Goal: Information Seeking & Learning: Learn about a topic

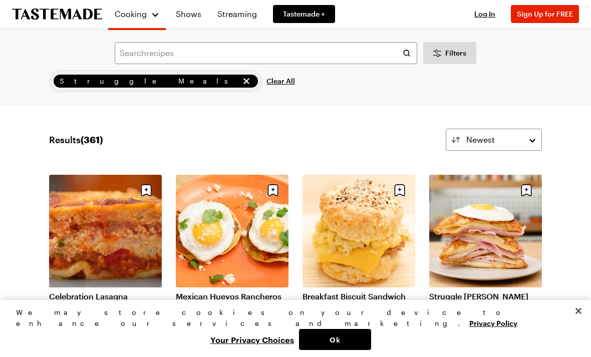
click at [242, 82] on icon "remove Struggle Meals" at bounding box center [247, 81] width 10 height 10
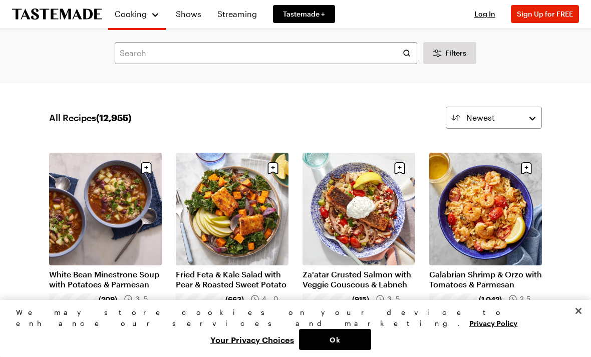
click at [192, 13] on link "Shows" at bounding box center [189, 14] width 38 height 28
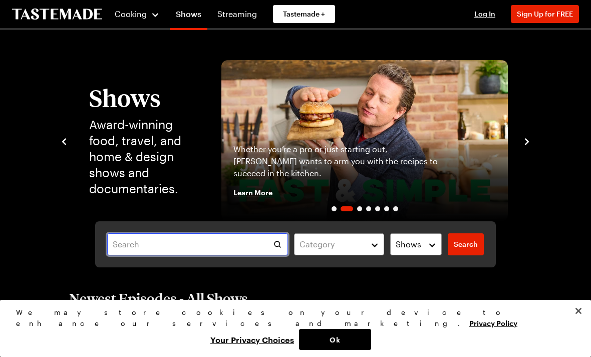
click at [128, 237] on input "text" at bounding box center [197, 245] width 181 height 22
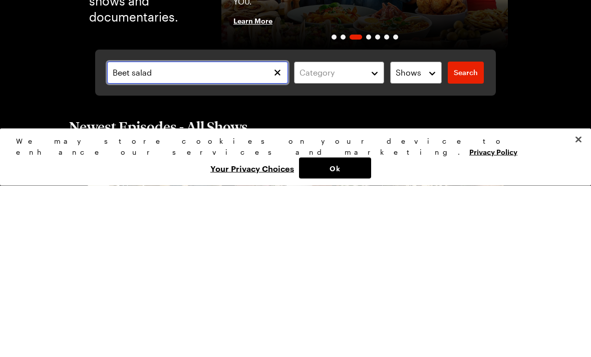
type input "Beet salad"
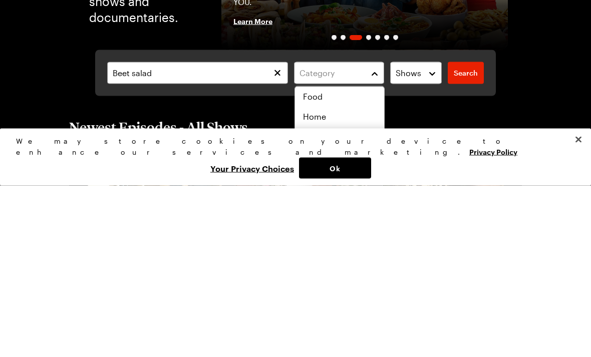
scroll to position [172, 0]
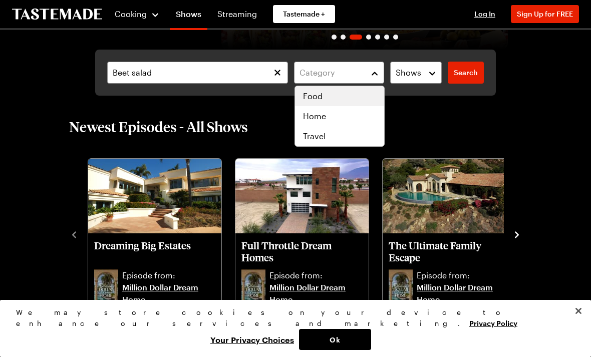
click at [323, 96] on div "Food" at bounding box center [339, 96] width 73 height 12
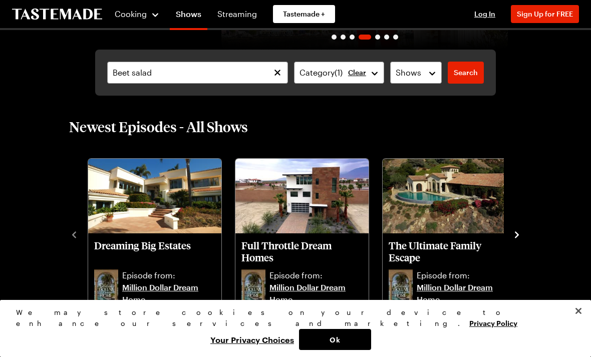
click at [579, 322] on button "Close" at bounding box center [579, 311] width 22 height 22
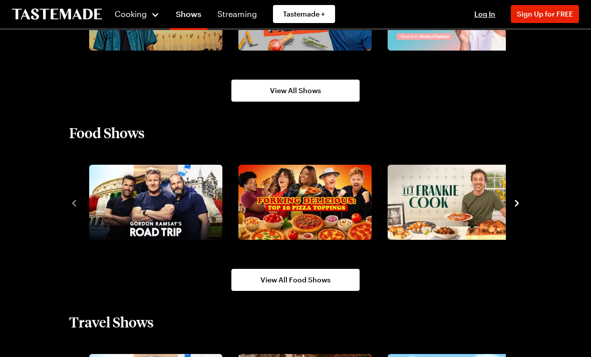
scroll to position [761, 0]
click at [463, 203] on img "3 / 10" at bounding box center [454, 202] width 133 height 75
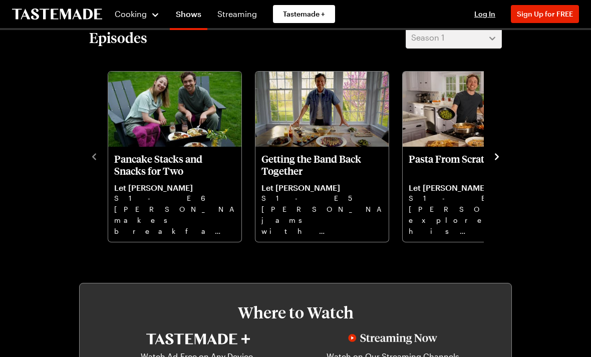
scroll to position [253, 0]
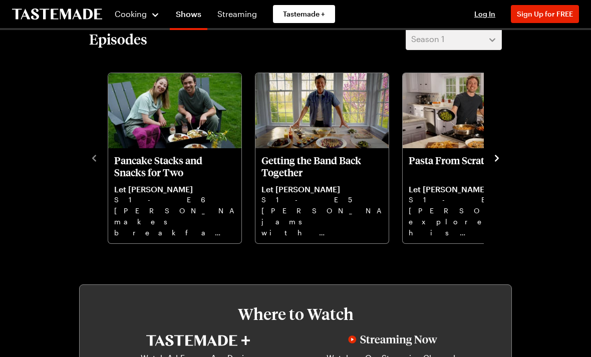
click at [501, 162] on icon "navigate to next item" at bounding box center [497, 158] width 10 height 10
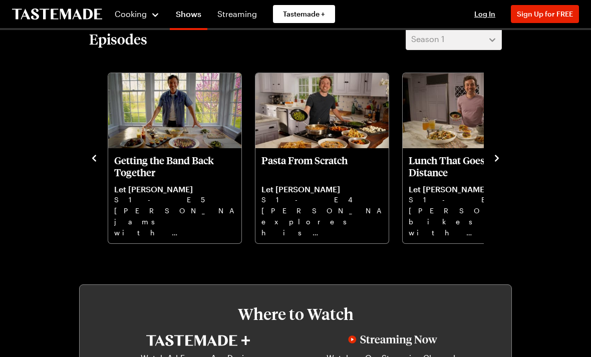
click at [500, 160] on icon "navigate to next item" at bounding box center [497, 158] width 10 height 10
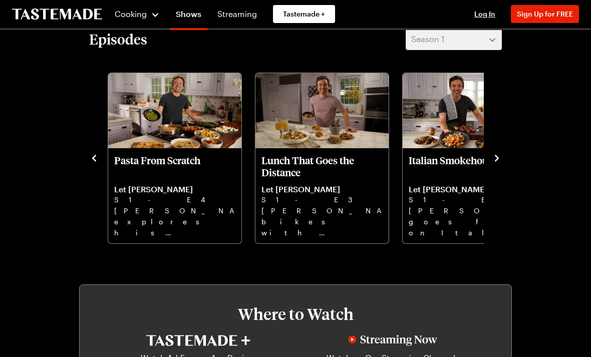
click at [502, 160] on icon "navigate to next item" at bounding box center [497, 158] width 10 height 10
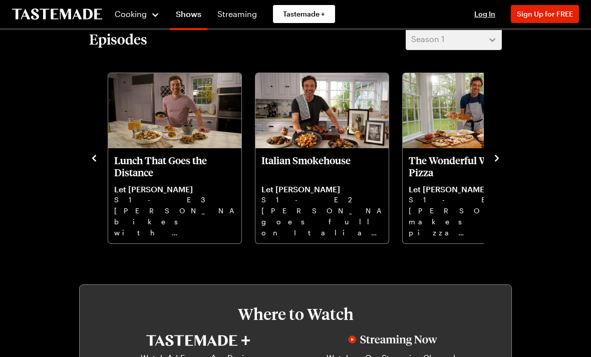
click at [501, 162] on icon "navigate to next item" at bounding box center [497, 158] width 10 height 10
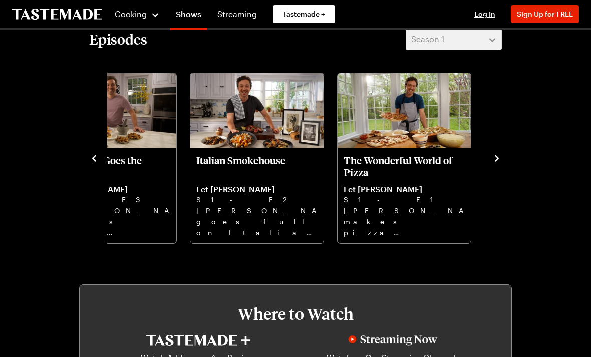
click at [90, 161] on icon "navigate to previous item" at bounding box center [94, 158] width 10 height 10
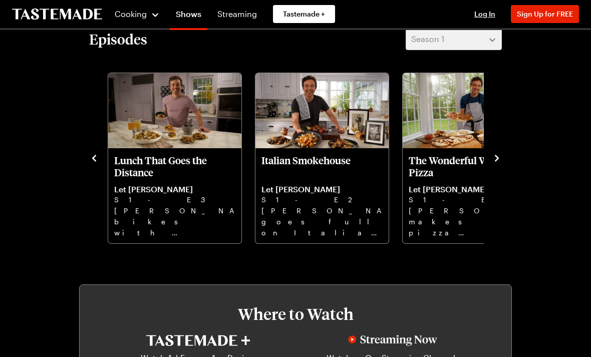
click at [87, 162] on div "Episodes Season 1 Pancake Stacks and Snacks for Two Let [PERSON_NAME] S1 - E6 […" at bounding box center [295, 136] width 433 height 217
click at [85, 163] on div "Episodes Season 1 Pancake Stacks and Snacks for Two Let [PERSON_NAME] S1 - E6 […" at bounding box center [295, 136] width 433 height 217
click at [87, 164] on div "Episodes Season 1 Pancake Stacks and Snacks for Two Let [PERSON_NAME] S1 - E6 […" at bounding box center [295, 136] width 433 height 217
click at [343, 190] on p "Let [PERSON_NAME]" at bounding box center [322, 189] width 121 height 10
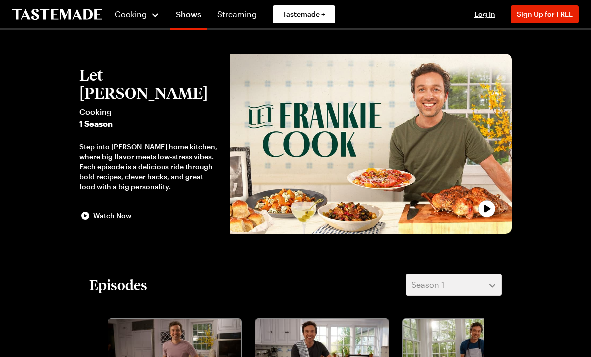
scroll to position [0, 0]
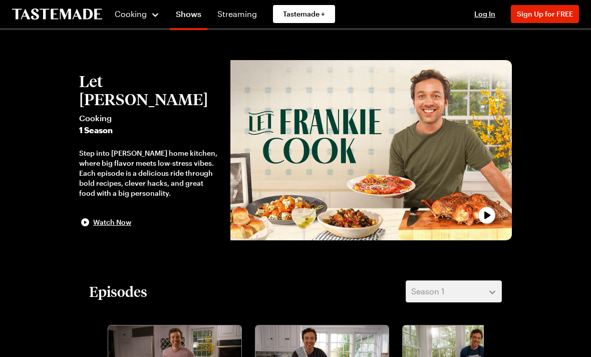
click at [150, 15] on div "Cooking" at bounding box center [137, 14] width 46 height 12
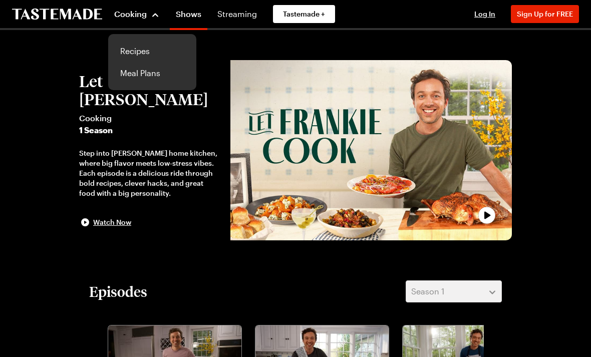
click at [140, 51] on link "Recipes" at bounding box center [152, 51] width 76 height 22
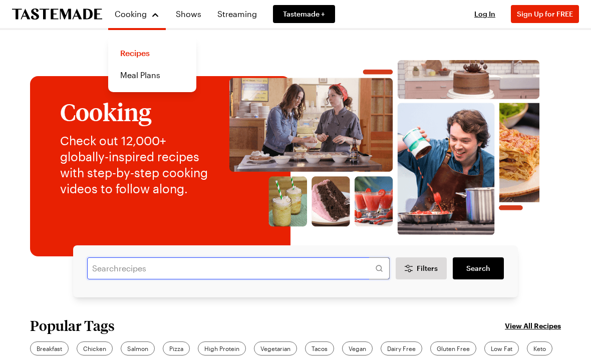
click at [124, 271] on input "text" at bounding box center [238, 269] width 303 height 22
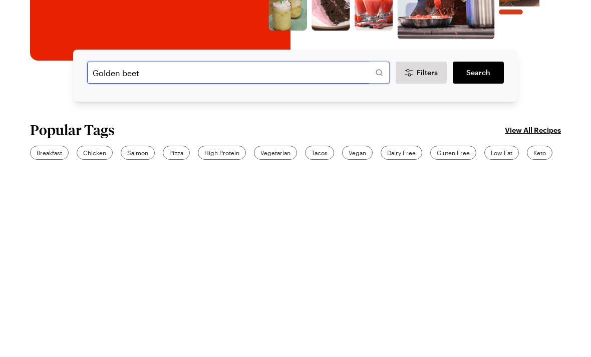
type input "Golden beet"
click at [489, 264] on span "Search" at bounding box center [479, 269] width 24 height 10
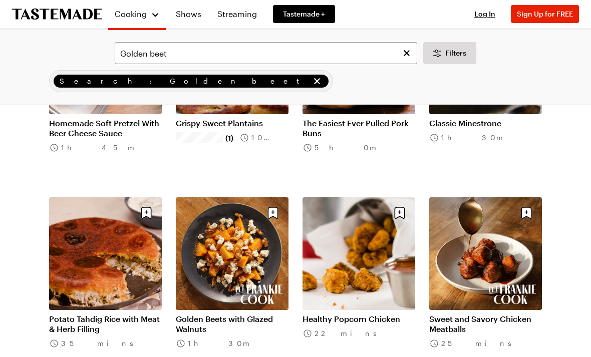
scroll to position [167, 0]
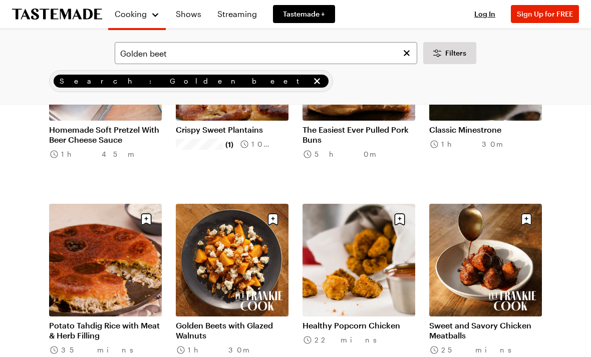
click at [450, 54] on span "Filters" at bounding box center [456, 53] width 21 height 10
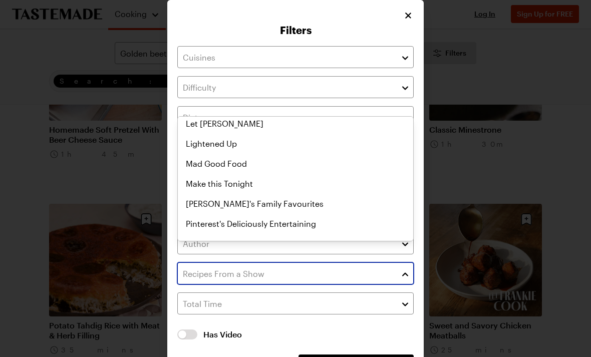
scroll to position [407, 0]
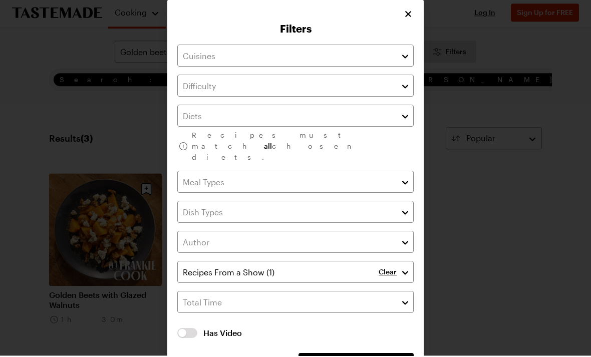
scroll to position [167, 0]
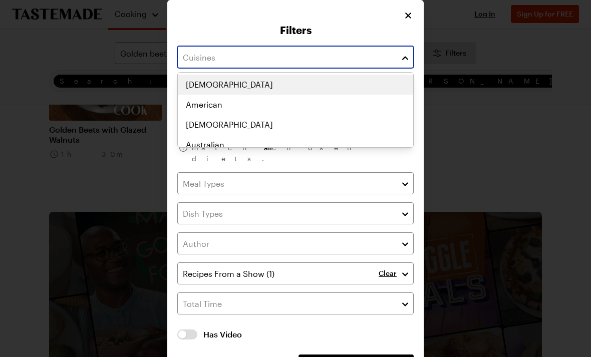
click at [406, 61] on button "button" at bounding box center [405, 57] width 9 height 12
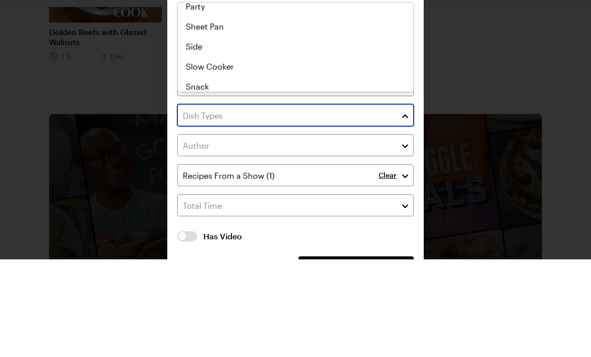
scroll to position [150, 0]
click at [198, 73] on div "Appetizer Beverage Cocktail Kid Friendly Main Make Ahead One Pot Party Sheet Pa…" at bounding box center [296, 13] width 236 height 120
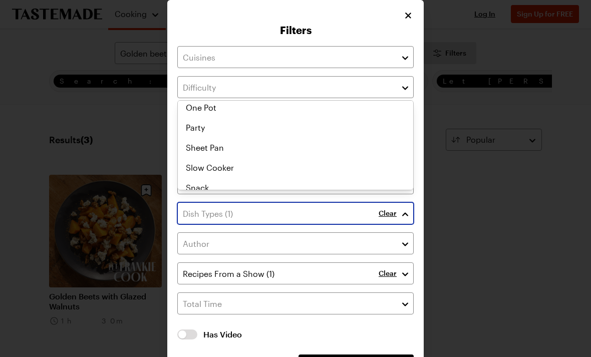
scroll to position [123, 0]
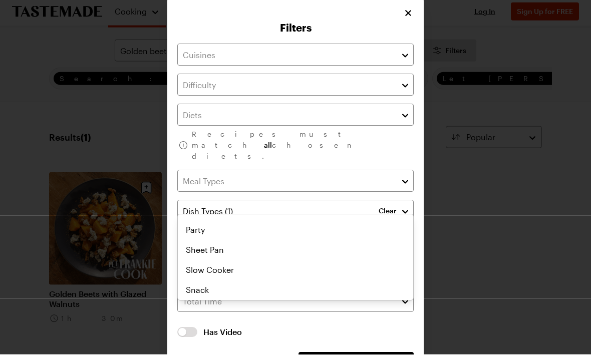
scroll to position [167, 0]
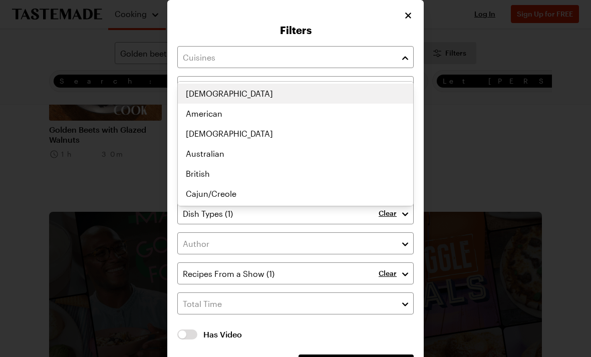
click at [401, 63] on button "button" at bounding box center [405, 57] width 9 height 12
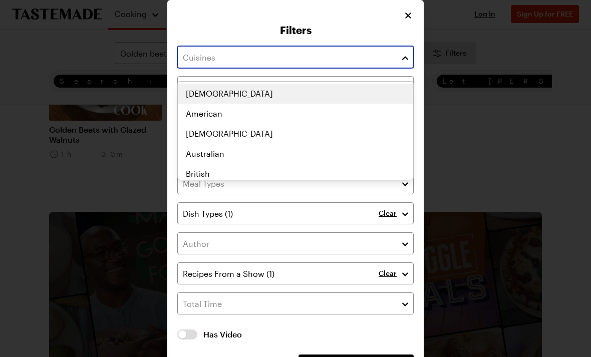
click at [404, 63] on button "button" at bounding box center [405, 57] width 9 height 12
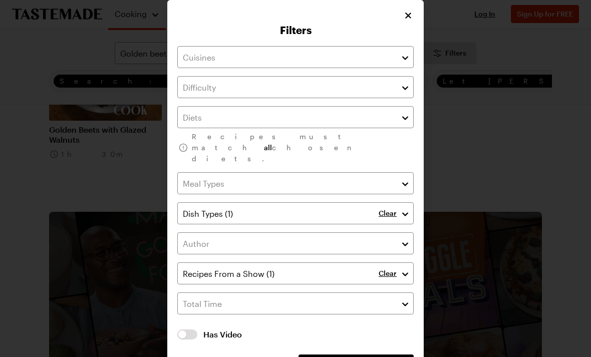
click at [365, 30] on div "Filters Recipes must match all chosen diets. Clear Clear Has Video Has Video Cl…" at bounding box center [295, 196] width 257 height 393
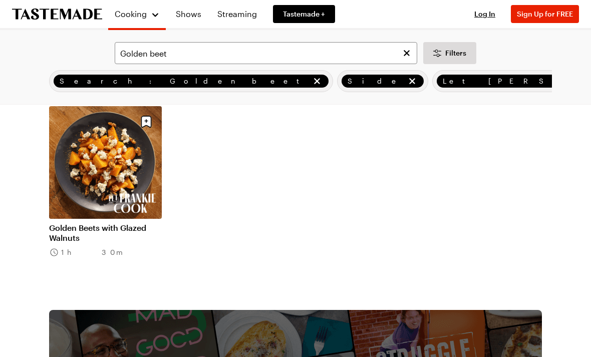
scroll to position [68, 0]
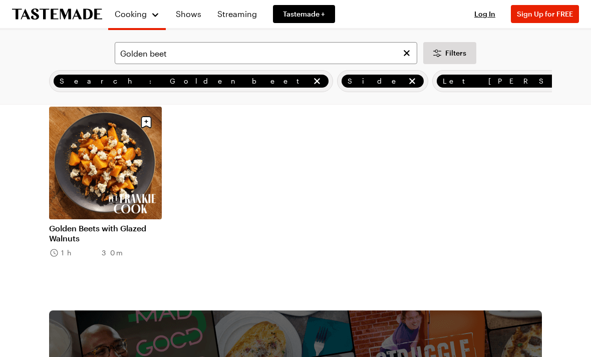
click at [98, 224] on link "Golden Beets with Glazed Walnuts" at bounding box center [105, 234] width 113 height 20
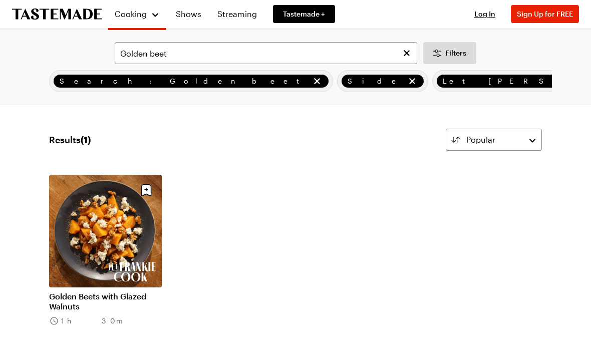
scroll to position [68, 0]
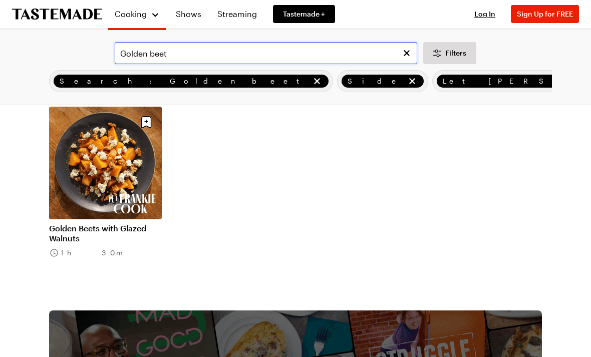
click at [177, 53] on input "Golden beet" at bounding box center [266, 53] width 303 height 22
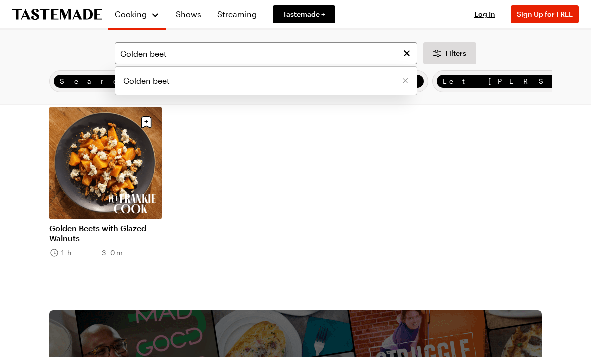
click at [408, 52] on icon "Clear search" at bounding box center [407, 53] width 6 height 6
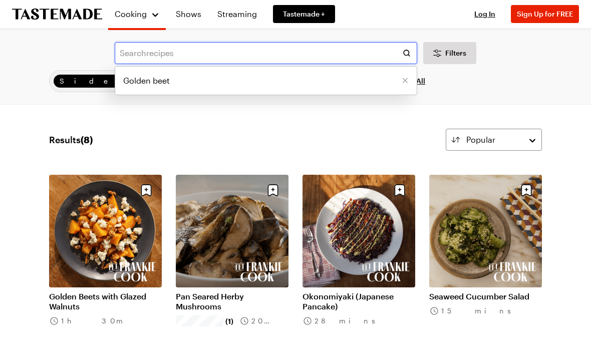
click at [146, 55] on input "text" at bounding box center [266, 53] width 303 height 22
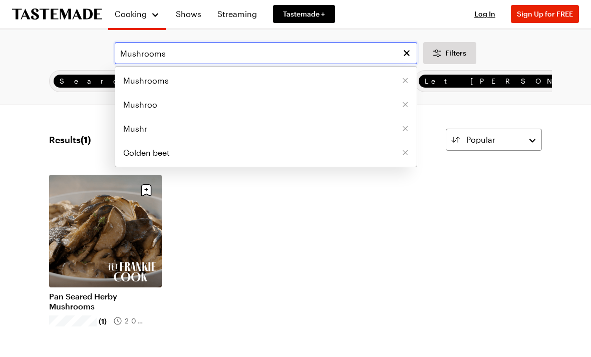
type input "Mushrooms"
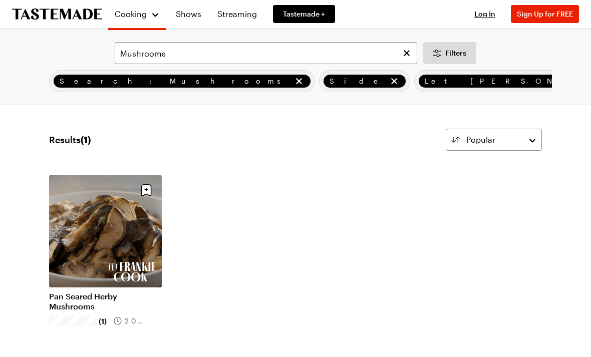
click at [104, 292] on link "Pan Seared Herby Mushrooms" at bounding box center [105, 302] width 113 height 20
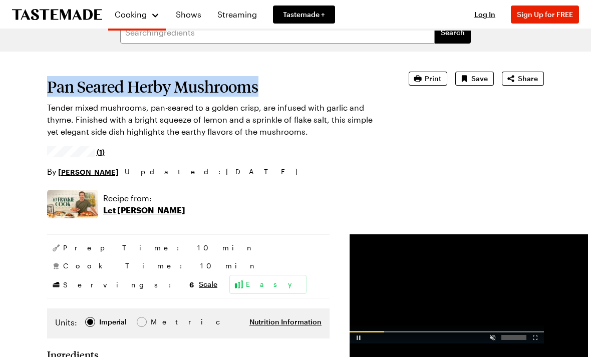
scroll to position [17, 0]
